Goal: Task Accomplishment & Management: Manage account settings

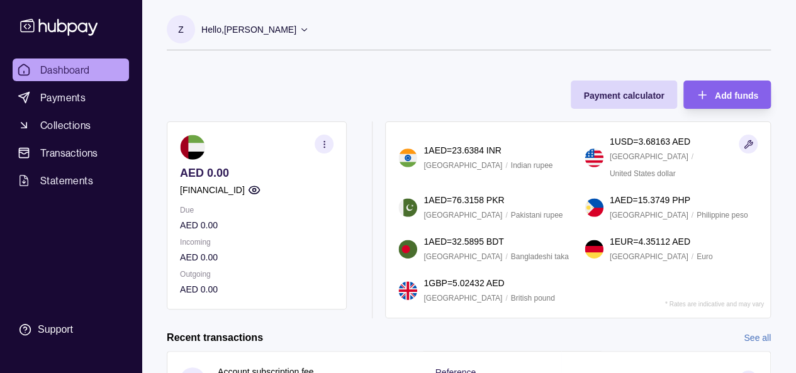
click at [303, 31] on icon at bounding box center [304, 29] width 9 height 9
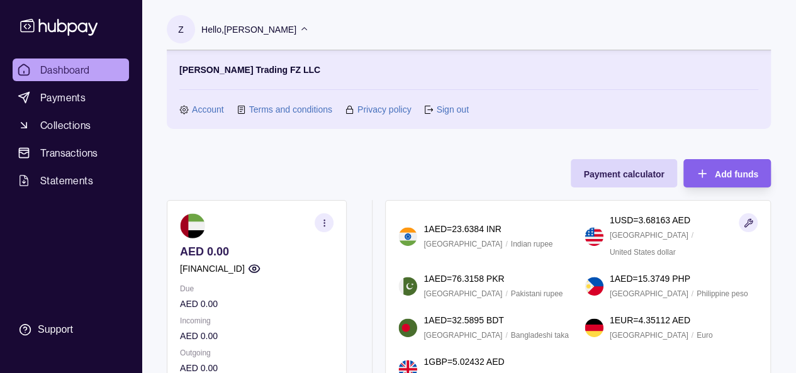
click at [452, 113] on link "Sign out" at bounding box center [452, 110] width 32 height 14
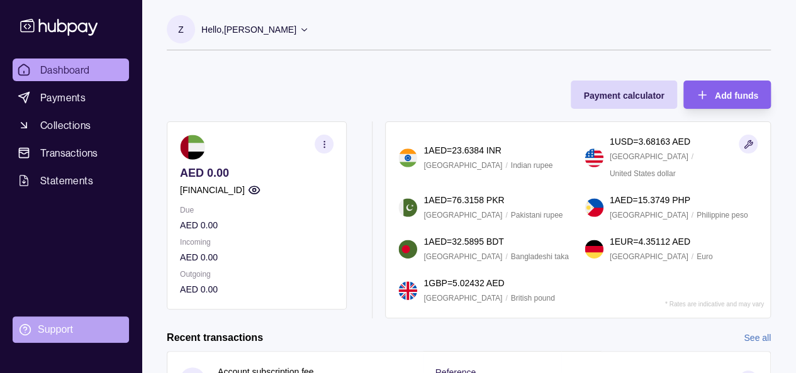
click at [49, 328] on div "Support" at bounding box center [55, 330] width 35 height 14
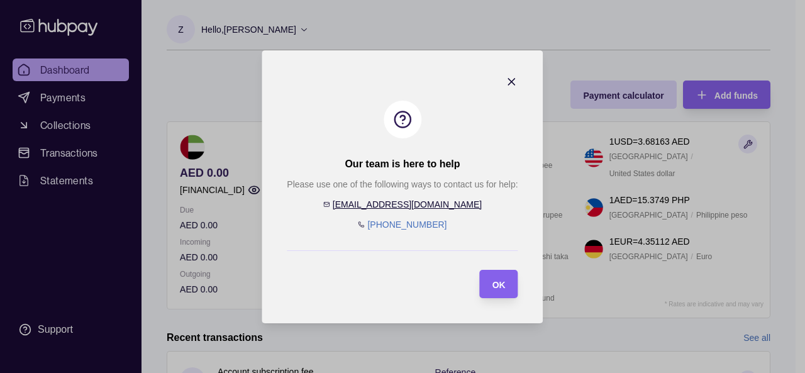
click at [490, 279] on div "OK" at bounding box center [490, 284] width 32 height 28
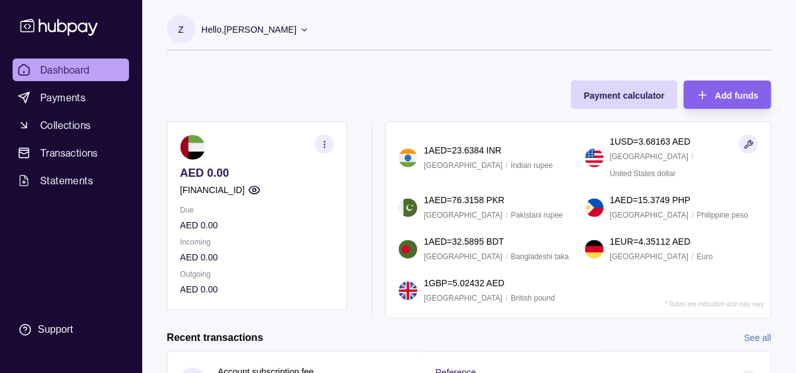
click at [307, 26] on icon at bounding box center [304, 29] width 9 height 9
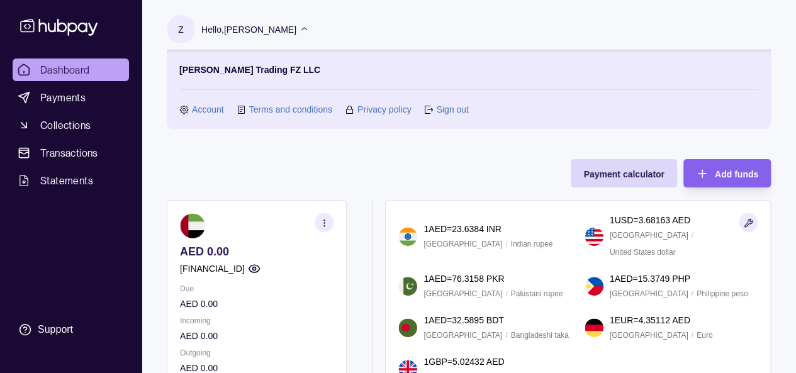
click at [445, 109] on link "Sign out" at bounding box center [452, 110] width 32 height 14
